Goal: Navigation & Orientation: Find specific page/section

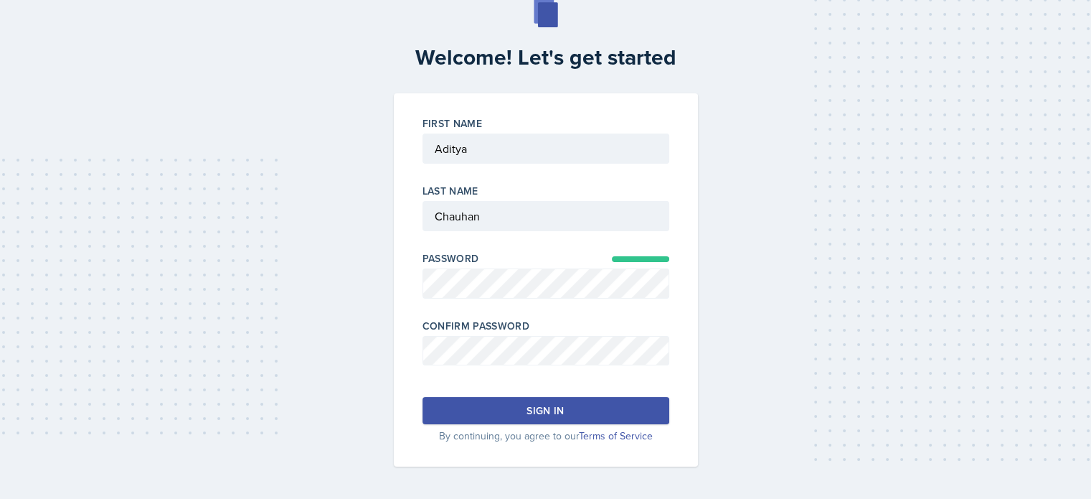
scroll to position [37, 0]
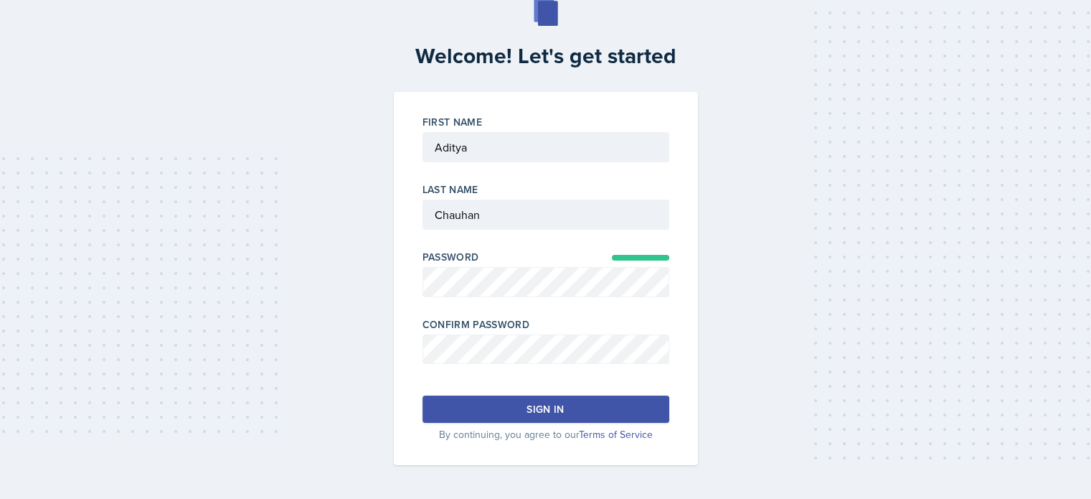
click at [611, 405] on button "Sign in" at bounding box center [546, 408] width 247 height 27
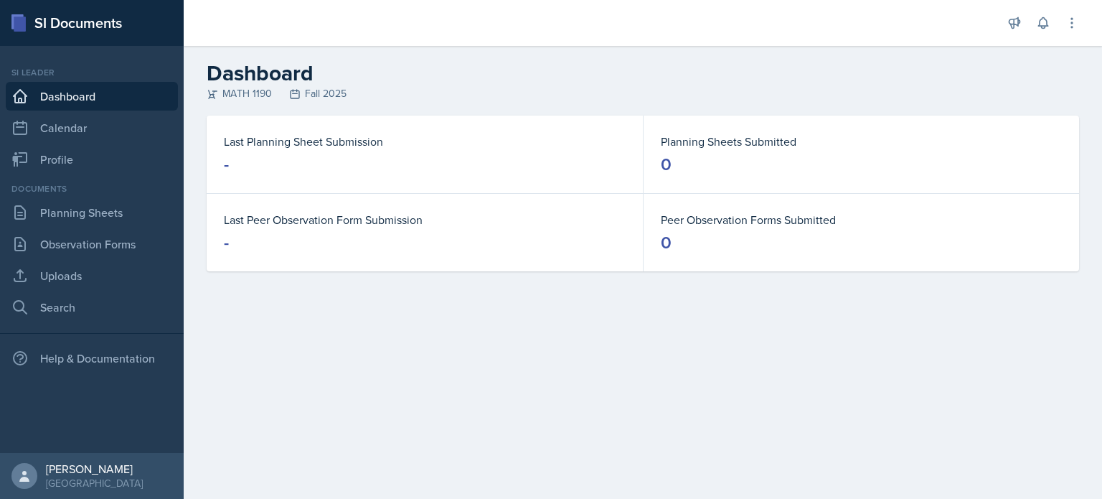
click at [649, 129] on div "Planning Sheets Submitted 0" at bounding box center [862, 154] width 436 height 77
click at [110, 132] on link "Calendar" at bounding box center [92, 127] width 172 height 29
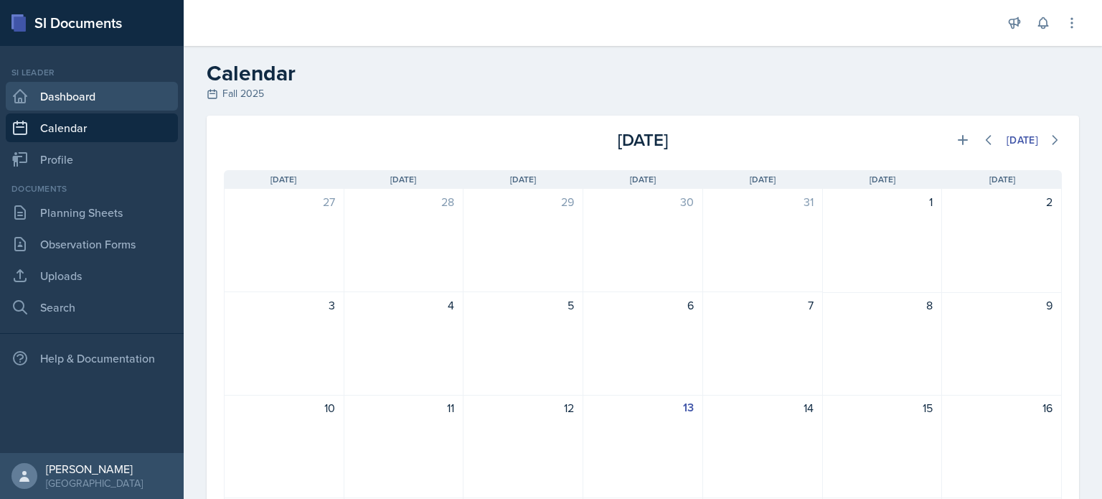
click at [119, 105] on link "Dashboard" at bounding box center [92, 96] width 172 height 29
